Goal: Task Accomplishment & Management: Manage account settings

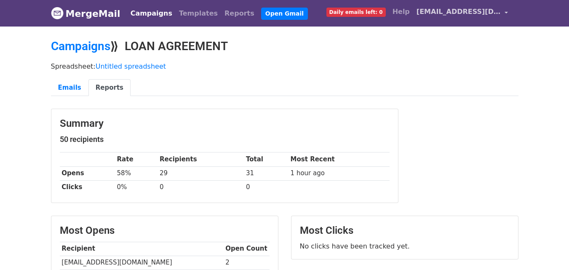
click at [500, 14] on span "[EMAIL_ADDRESS][DOMAIN_NAME]" at bounding box center [458, 12] width 84 height 10
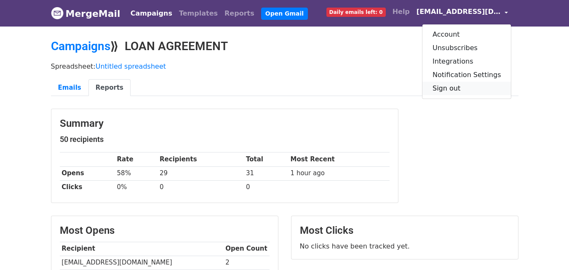
click at [467, 84] on link "Sign out" at bounding box center [466, 88] width 89 height 13
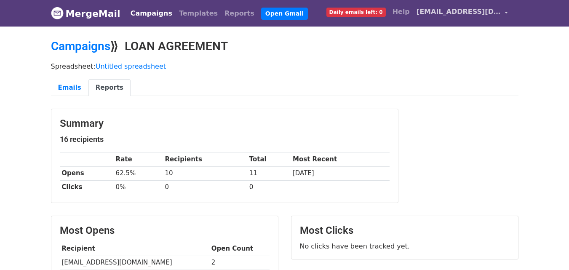
click at [495, 8] on span "[EMAIL_ADDRESS][DOMAIN_NAME]" at bounding box center [458, 12] width 84 height 10
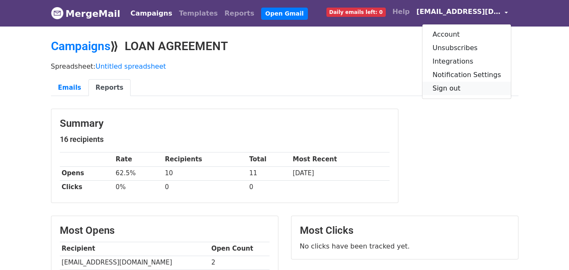
click at [472, 89] on link "Sign out" at bounding box center [466, 88] width 89 height 13
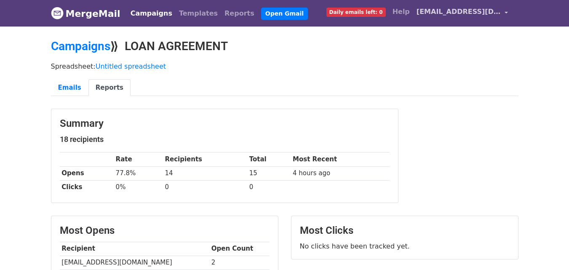
click at [492, 14] on span "[EMAIL_ADDRESS][DOMAIN_NAME]" at bounding box center [458, 12] width 84 height 10
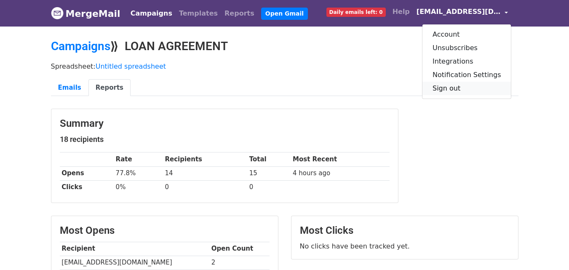
click at [474, 89] on link "Sign out" at bounding box center [466, 88] width 89 height 13
